Goal: Task Accomplishment & Management: Use online tool/utility

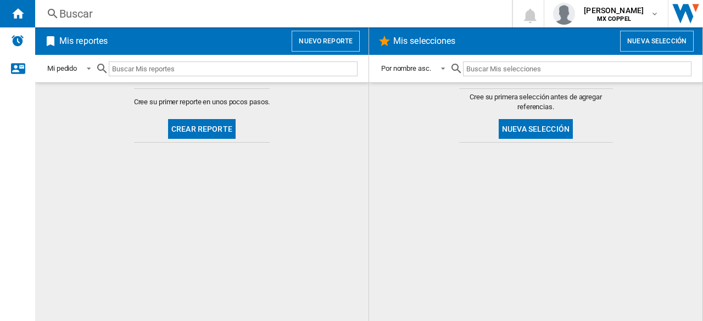
click at [93, 43] on h2 "Mis reportes" at bounding box center [83, 41] width 53 height 21
click at [55, 41] on ng-md-icon at bounding box center [50, 41] width 13 height 13
click at [49, 41] on ng-md-icon at bounding box center [50, 41] width 13 height 13
click at [92, 72] on span at bounding box center [85, 68] width 13 height 10
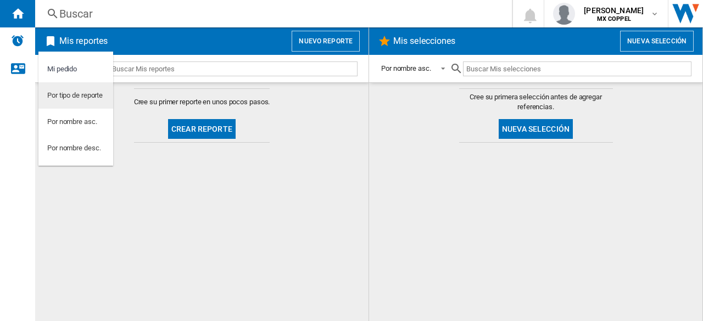
click at [83, 95] on div "Por tipo de reporte" at bounding box center [74, 96] width 55 height 10
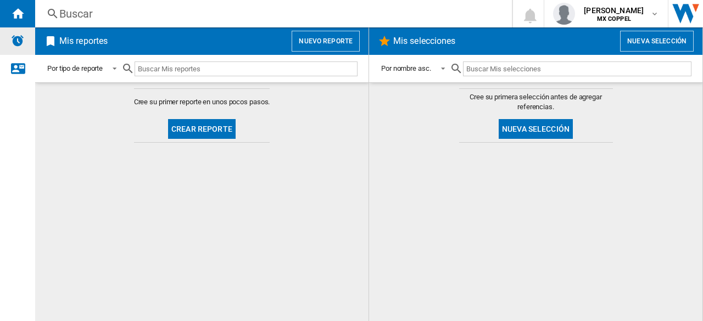
click at [21, 44] on img "Alertas" at bounding box center [17, 40] width 13 height 13
click at [9, 7] on div "Inicio" at bounding box center [17, 13] width 35 height 27
click at [56, 36] on ng-md-icon at bounding box center [50, 41] width 13 height 13
click at [210, 124] on button "Crear reporte" at bounding box center [202, 129] width 68 height 20
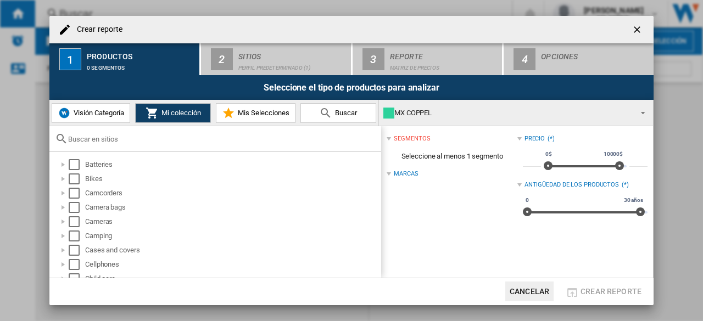
click at [127, 143] on input "text" at bounding box center [222, 139] width 308 height 8
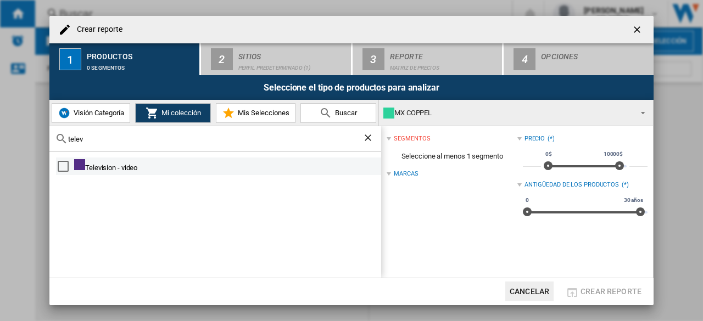
type input "telev"
click at [62, 164] on div "Select" at bounding box center [63, 166] width 11 height 11
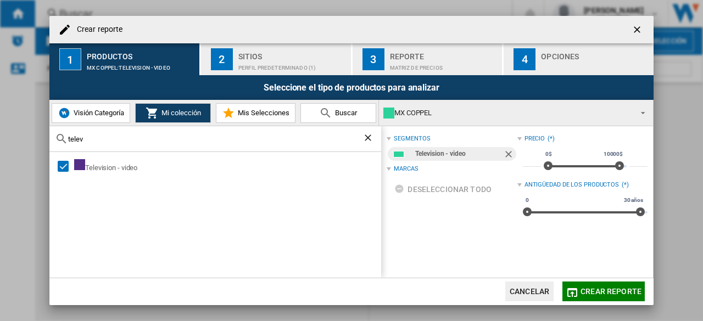
click at [601, 295] on span "Crear reporte" at bounding box center [610, 291] width 61 height 9
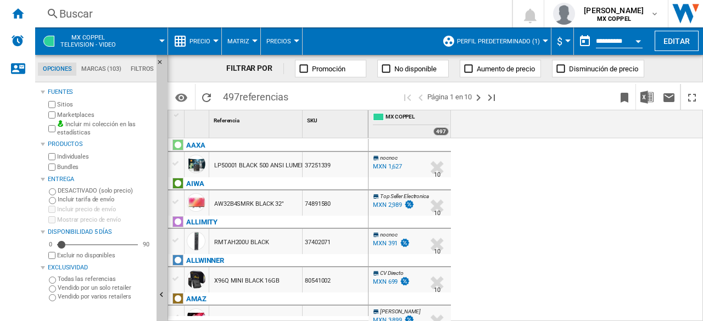
click at [512, 40] on span "Perfil predeterminado (1)" at bounding box center [498, 41] width 83 height 7
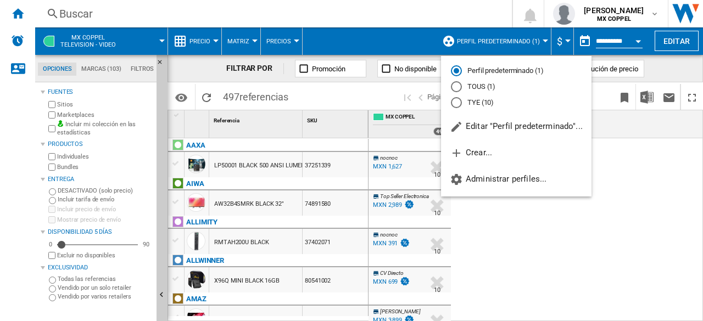
click at [492, 100] on md-radio-button "TYE (10)" at bounding box center [516, 102] width 131 height 10
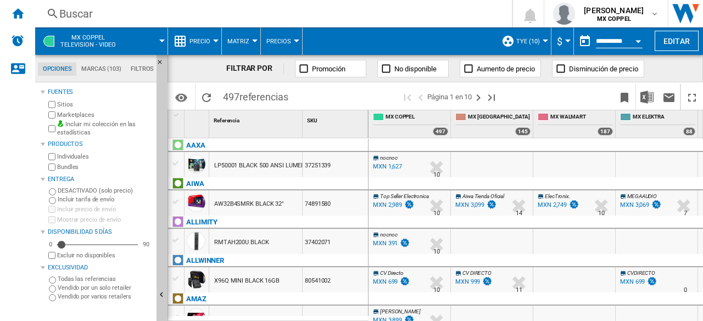
click at [204, 42] on span "Precio" at bounding box center [199, 41] width 21 height 7
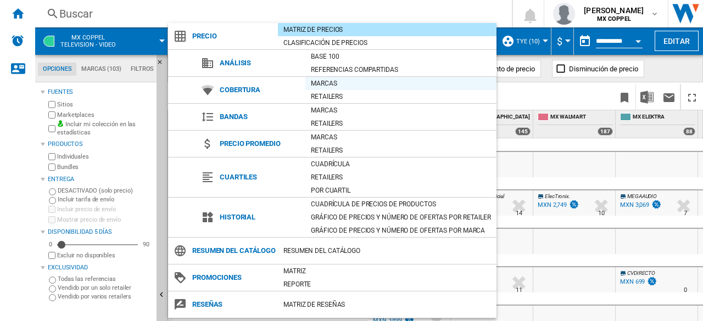
click at [331, 82] on div "Marcas" at bounding box center [400, 83] width 191 height 11
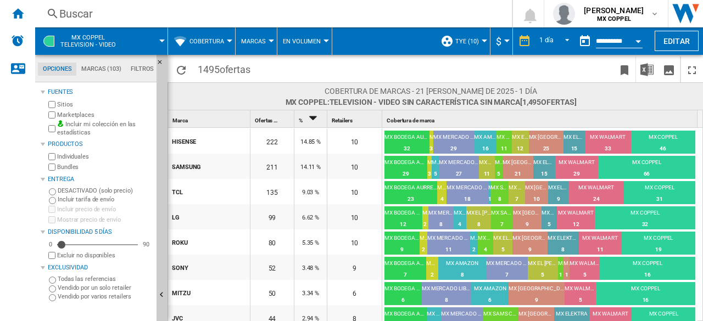
click at [257, 42] on span "Marcas" at bounding box center [253, 41] width 25 height 7
click at [266, 91] on span "Retailers" at bounding box center [260, 95] width 33 height 10
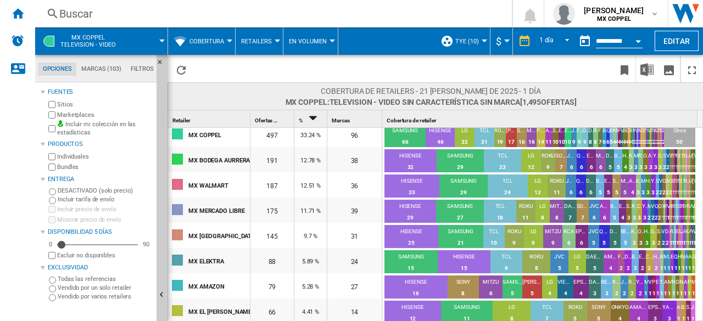
scroll to position [5, 0]
